Goal: Task Accomplishment & Management: Complete application form

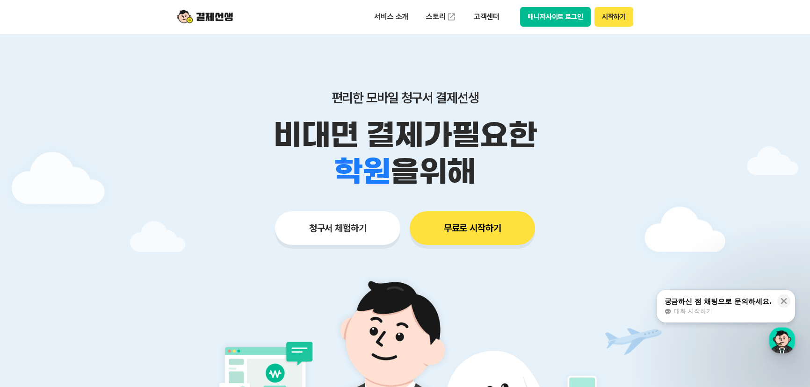
click at [542, 19] on button "매니저사이트 로그인" at bounding box center [555, 17] width 71 height 20
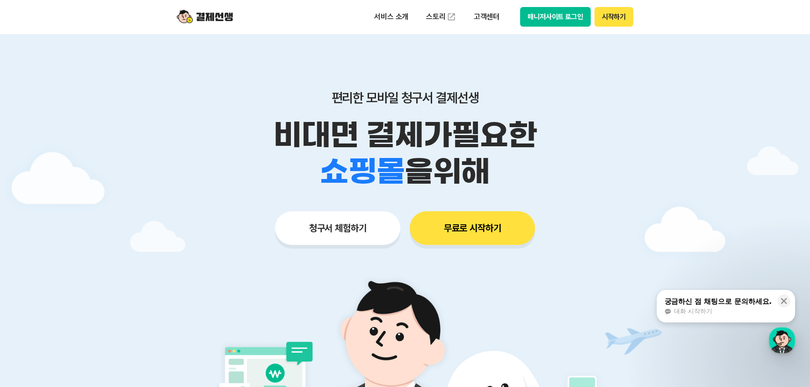
click at [544, 14] on button "매니저사이트 로그인" at bounding box center [555, 17] width 71 height 20
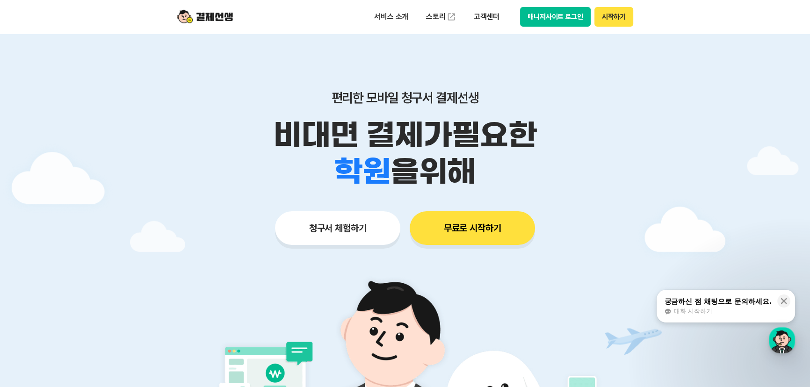
click at [546, 19] on button "매니저사이트 로그인" at bounding box center [555, 17] width 71 height 20
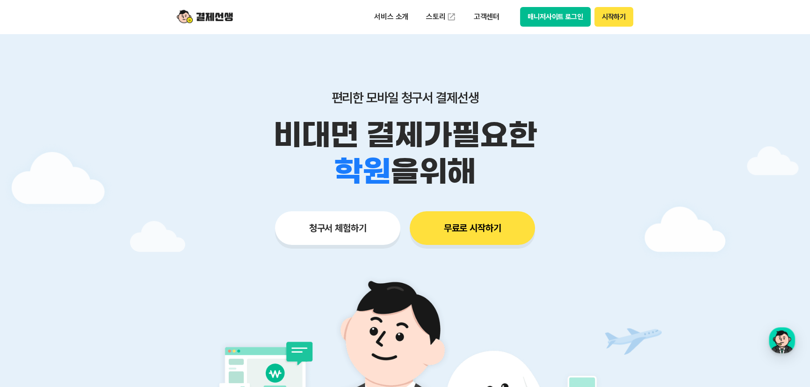
drag, startPoint x: 470, startPoint y: 211, endPoint x: 467, endPoint y: 219, distance: 8.0
click at [468, 216] on button "무료로 시작하기" at bounding box center [472, 228] width 125 height 34
